Goal: Check status: Check status

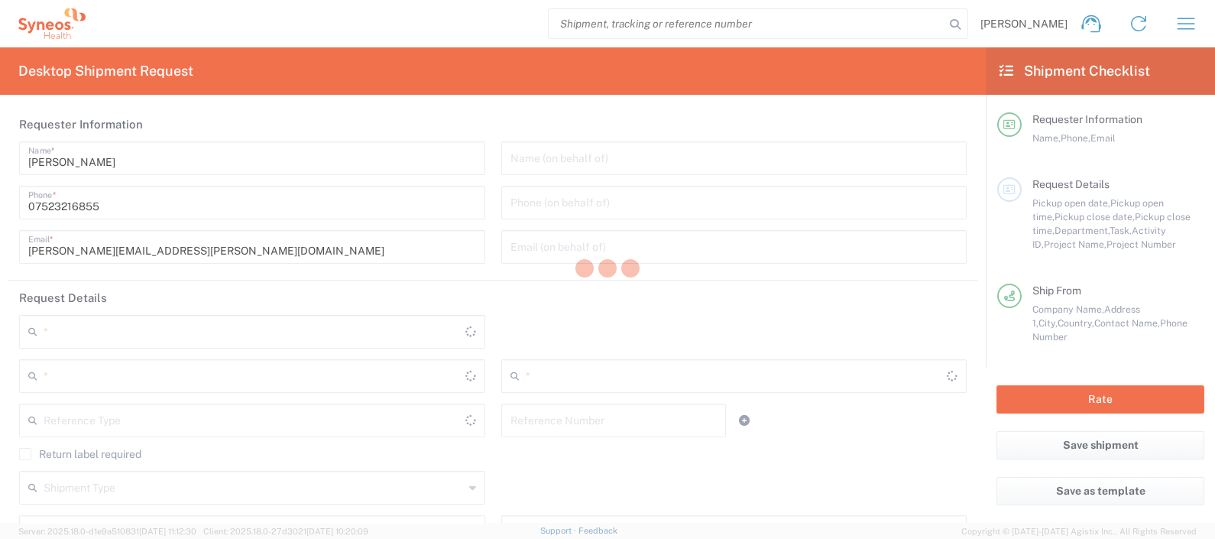
type input "8350"
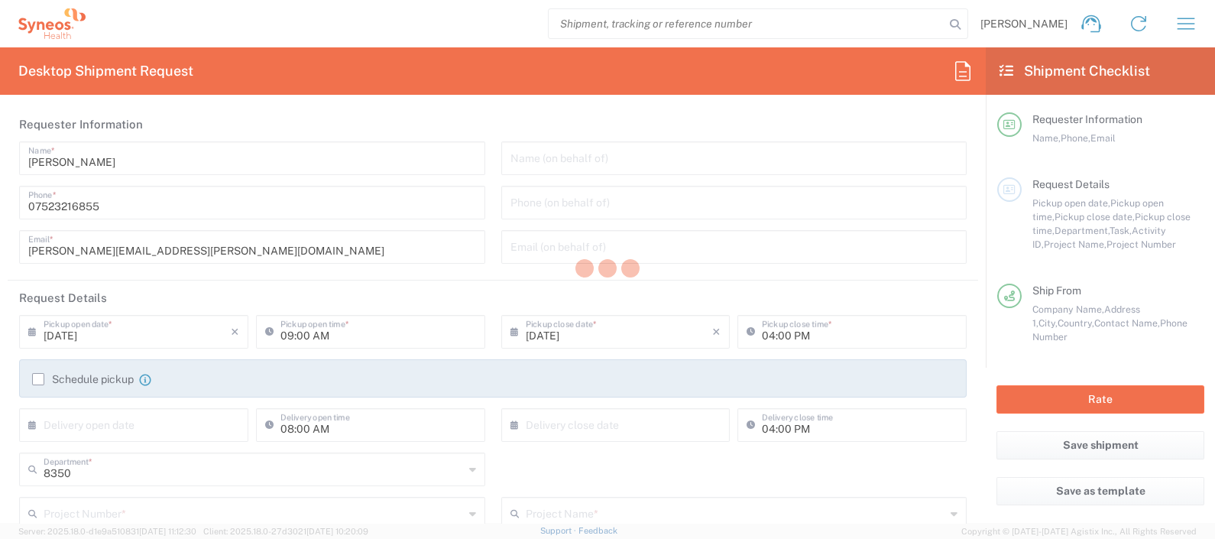
type input "[GEOGRAPHIC_DATA]"
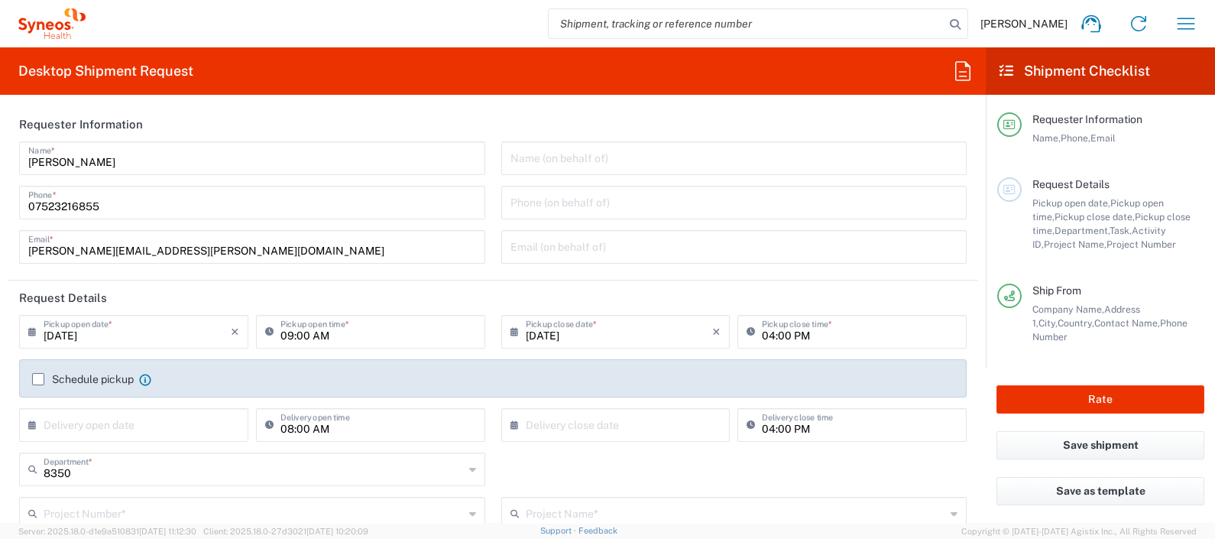
type input "Syneos Health UK Limited"
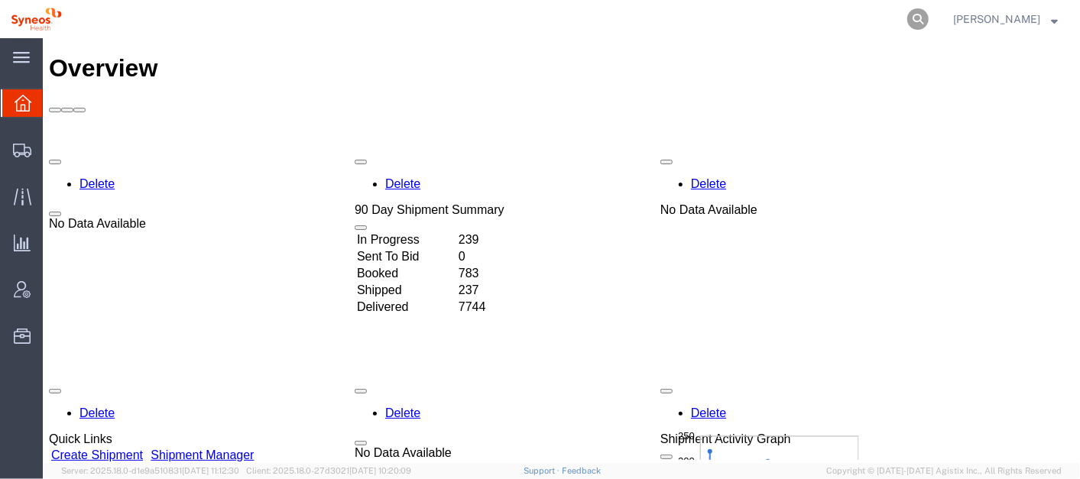
click at [928, 20] on icon at bounding box center [917, 18] width 21 height 21
paste input "392324271584"
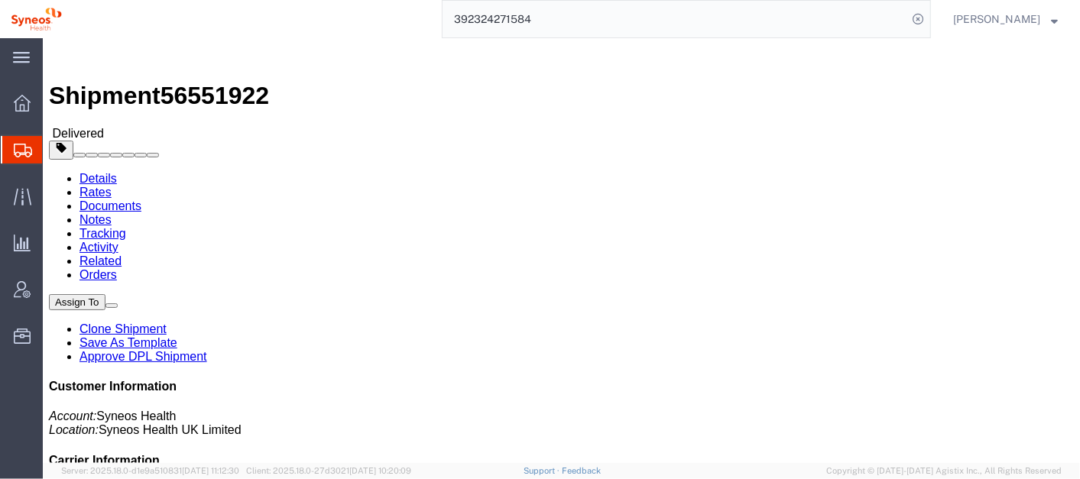
click b "Return of AWB 391778199556"
copy b "391778199556"
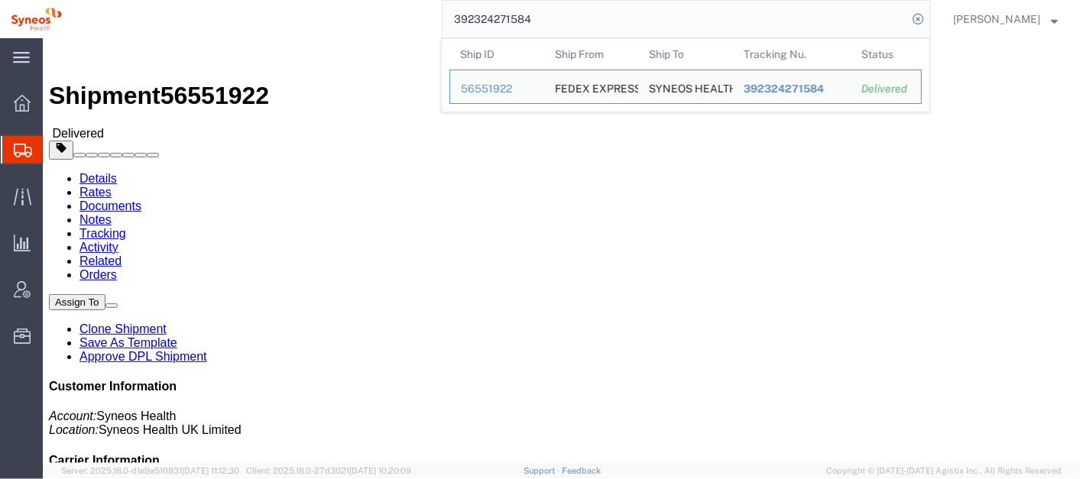
click at [585, 23] on input "392324271584" at bounding box center [674, 19] width 465 height 37
click at [586, 23] on input "392324271584" at bounding box center [674, 19] width 465 height 37
paste input "1778199556"
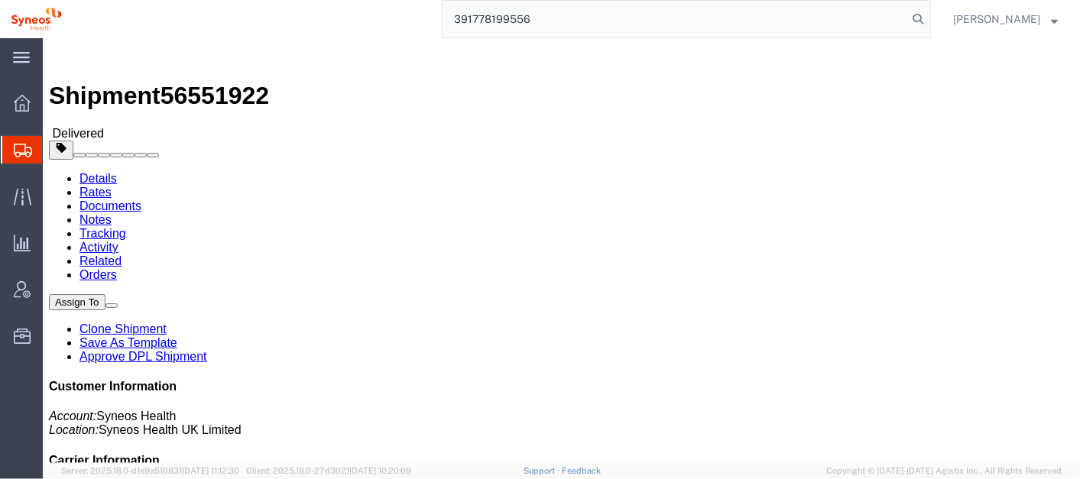
type input "391778199556"
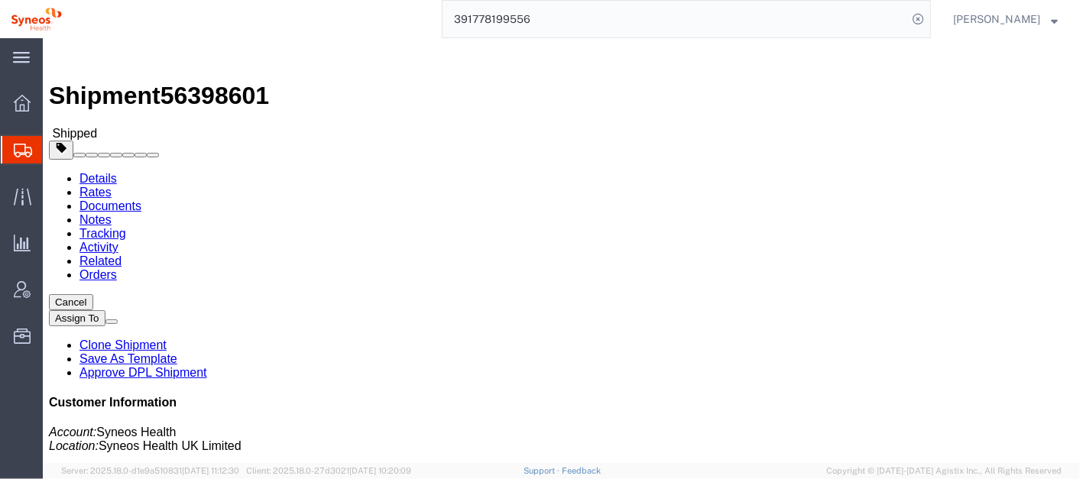
click span "button"
